Goal: Task Accomplishment & Management: Use online tool/utility

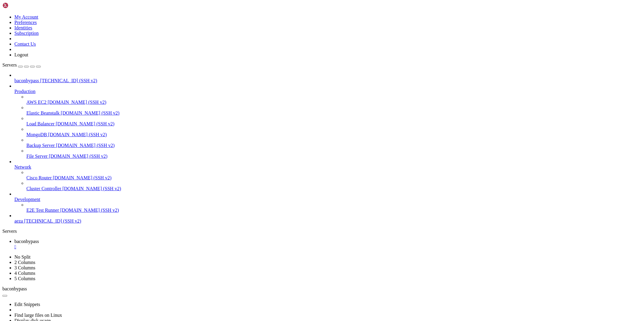
scroll to position [35, 0]
click at [116, 244] on div "" at bounding box center [325, 246] width 623 height 5
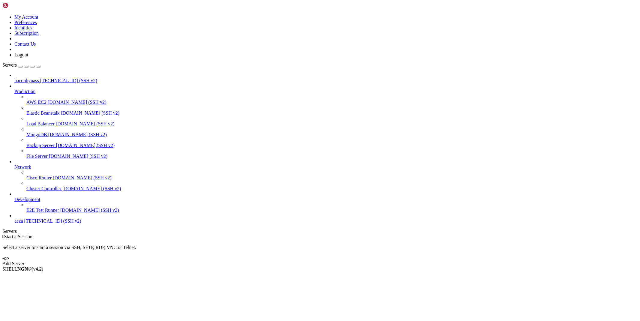
click at [14, 78] on icon at bounding box center [14, 78] width 0 height 0
click at [39, 78] on span "baconbypass" at bounding box center [26, 80] width 25 height 5
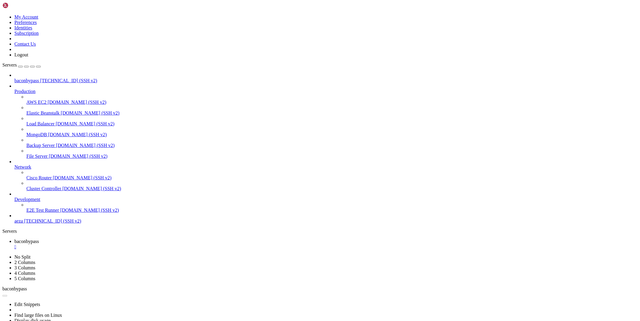
scroll to position [0, 0]
click at [116, 244] on div "" at bounding box center [325, 246] width 623 height 5
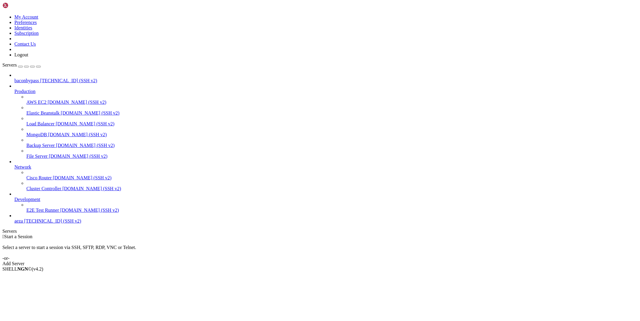
click at [17, 224] on link "aeza [TECHNICAL_ID] (SSH v2)" at bounding box center [325, 220] width 623 height 5
drag, startPoint x: 17, startPoint y: 241, endPoint x: 18, endPoint y: 236, distance: 4.7
click at [17, 224] on link "aeza [TECHNICAL_ID] (SSH v2)" at bounding box center [325, 220] width 623 height 5
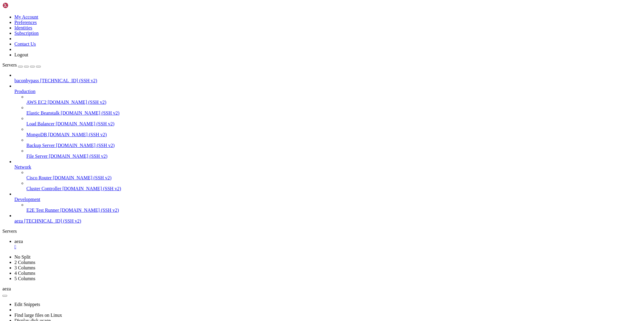
click at [100, 244] on div "" at bounding box center [325, 246] width 623 height 5
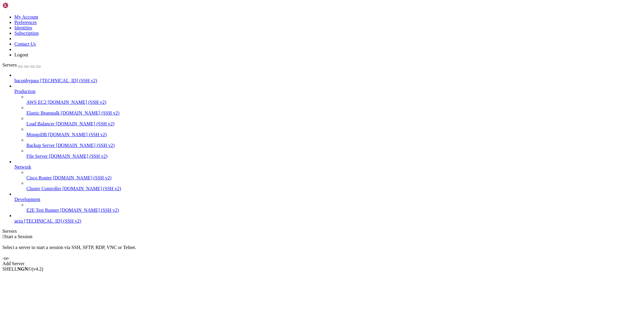
click at [36, 78] on span "baconbypass" at bounding box center [26, 80] width 25 height 5
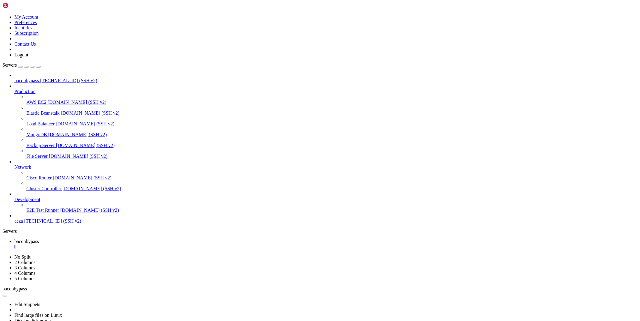
click at [115, 244] on div "" at bounding box center [325, 246] width 623 height 5
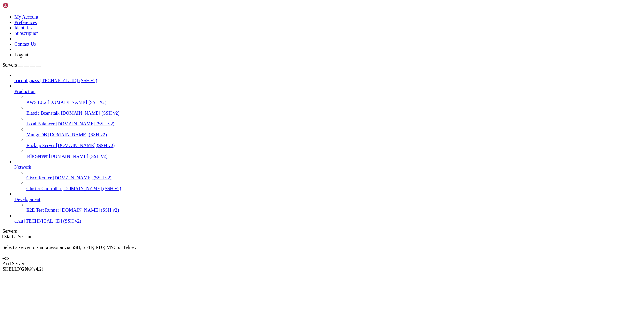
click at [28, 78] on span "baconbypass" at bounding box center [26, 80] width 25 height 5
